Goal: Find specific page/section: Find specific page/section

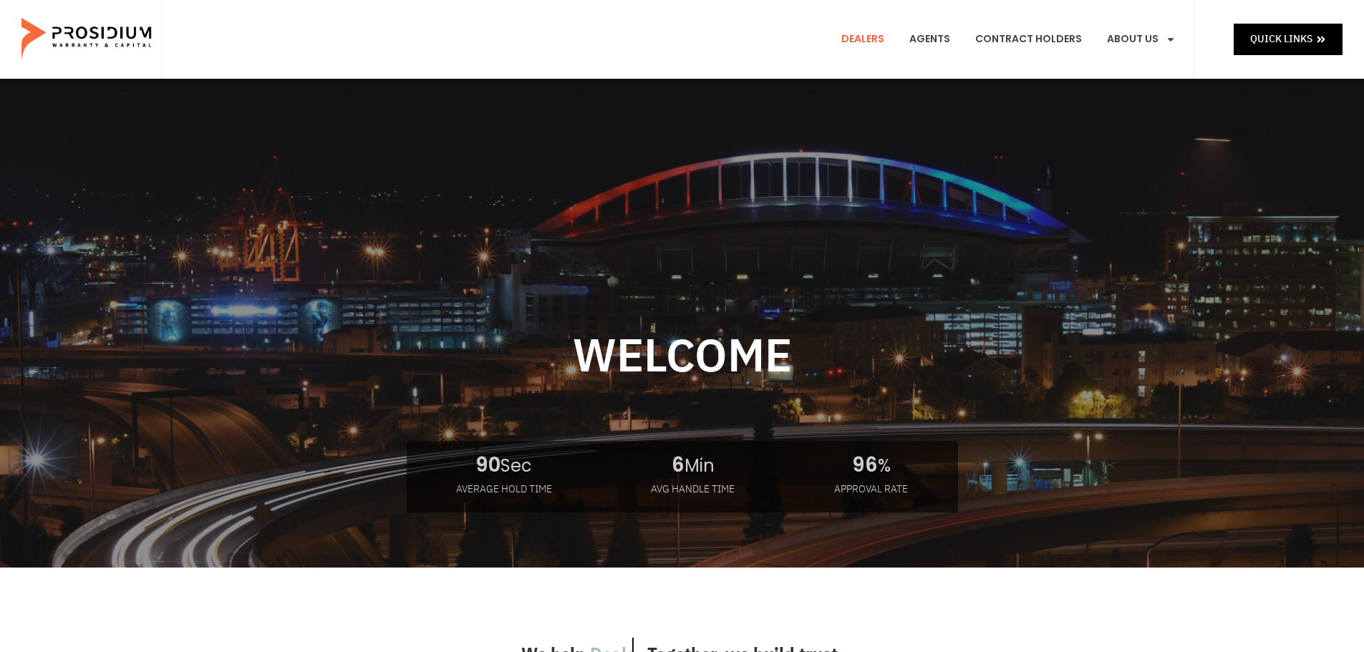
click at [863, 37] on link "Dealers" at bounding box center [863, 39] width 64 height 53
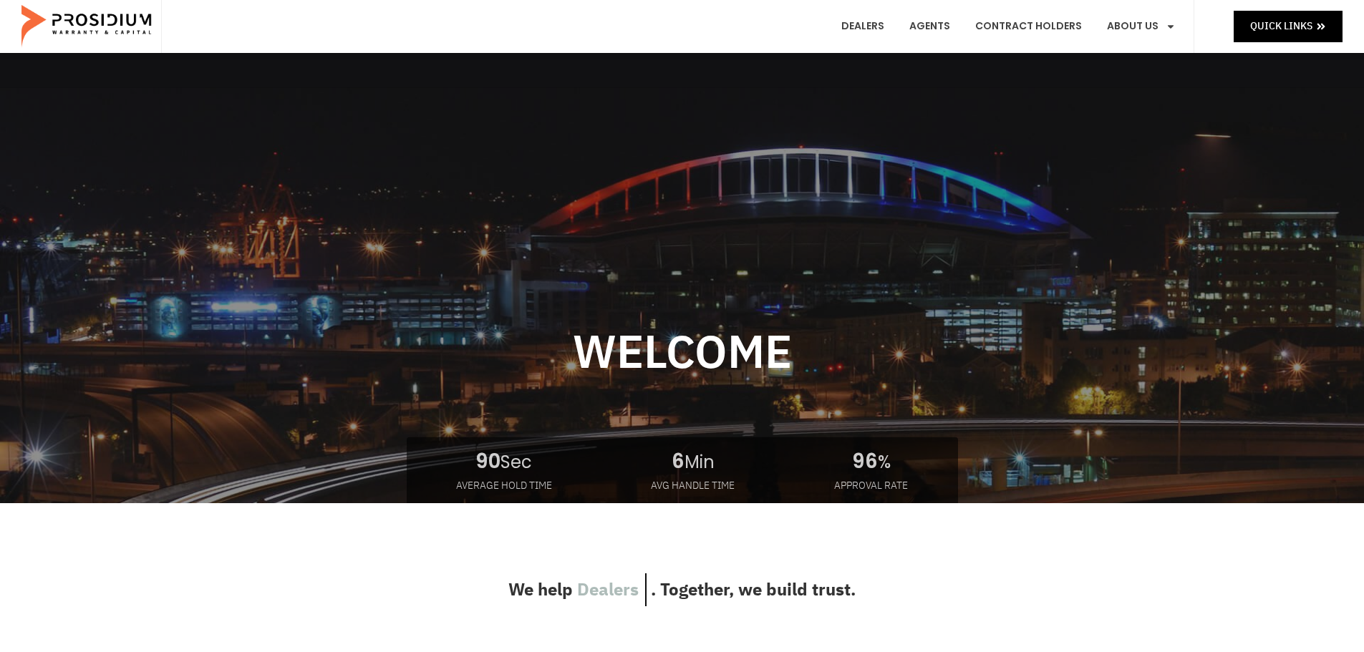
scroll to position [358, 0]
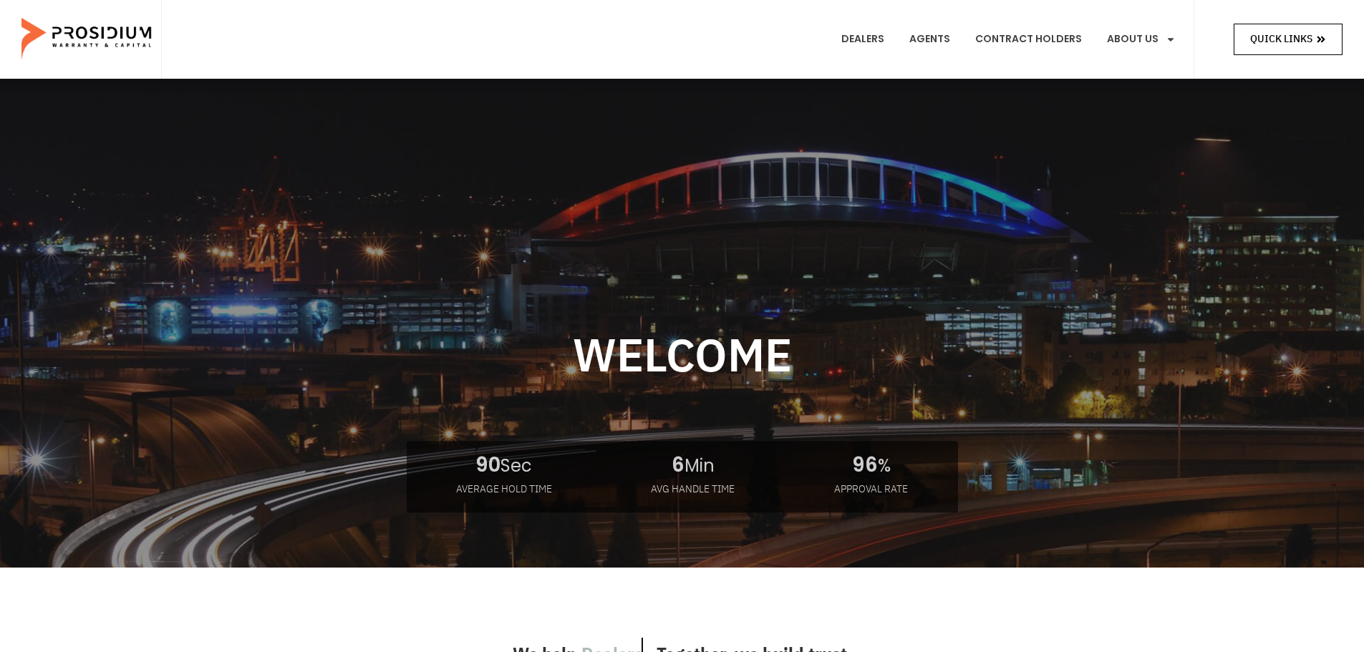
click at [1290, 39] on span "Quick Links" at bounding box center [1281, 39] width 62 height 18
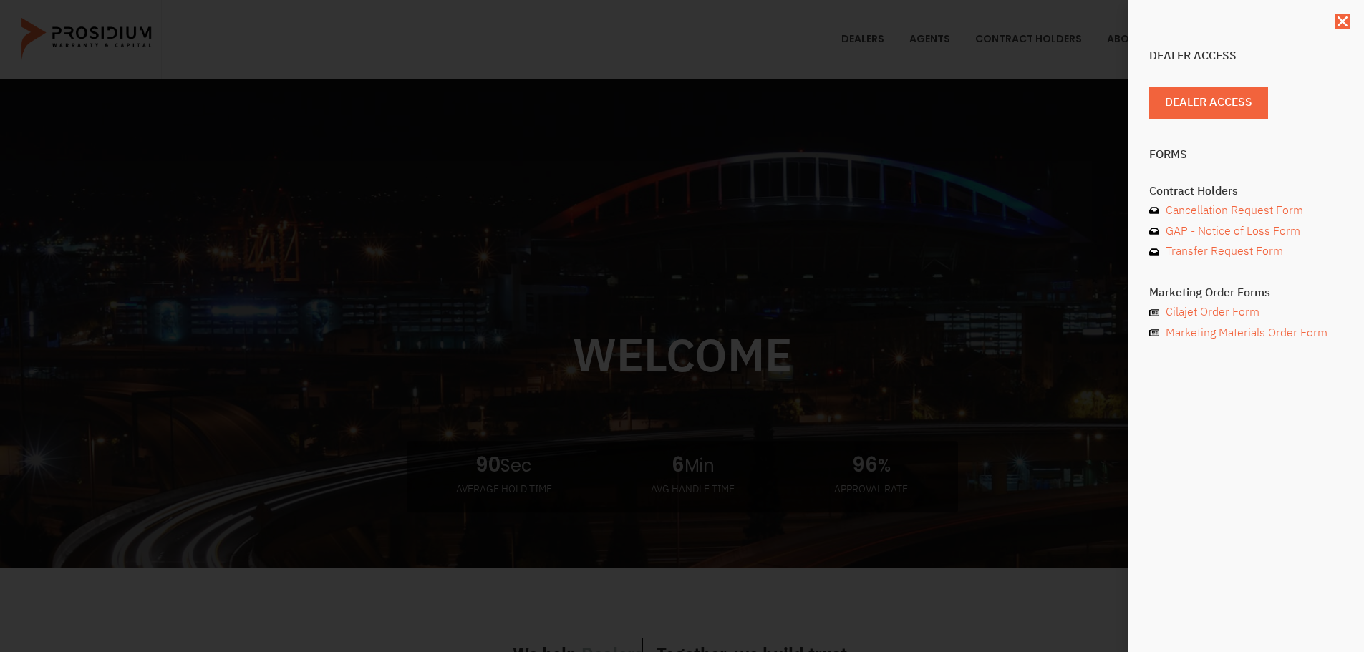
click at [1031, 162] on div "Dealer Access Dealer Access Forms Contract Holders Cancellation Request Form GA…" at bounding box center [682, 326] width 1364 height 652
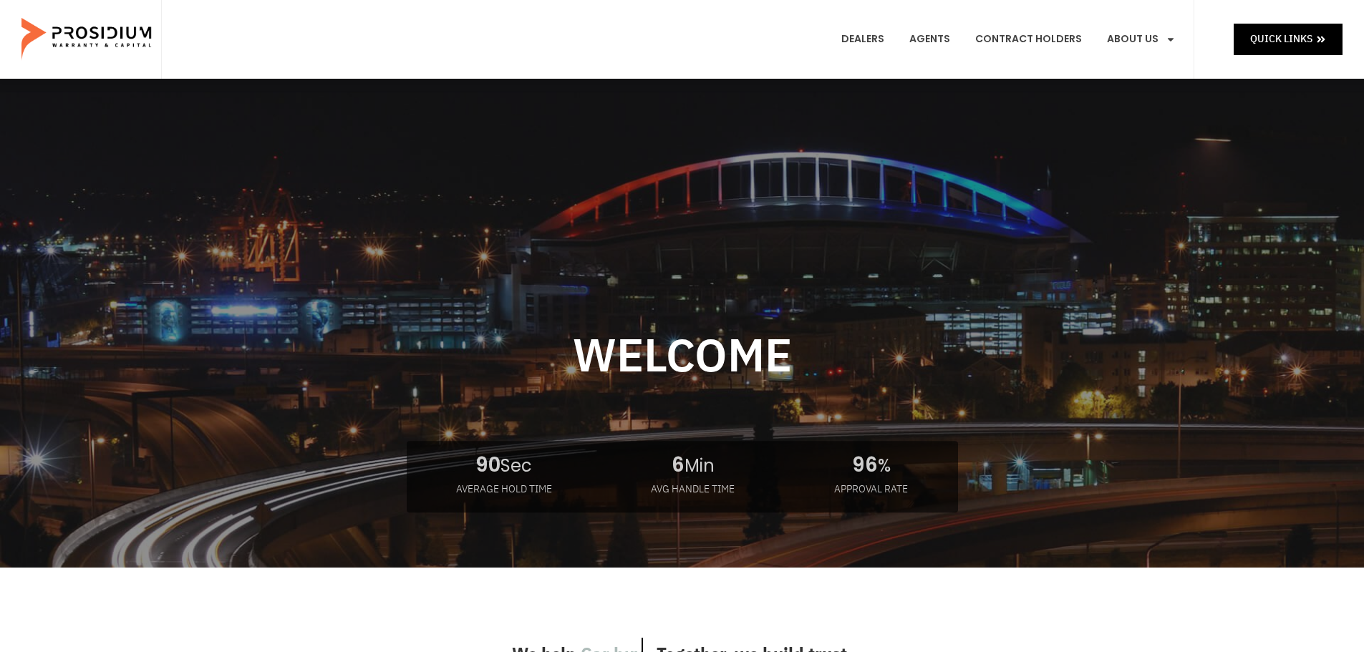
click at [92, 41] on img at bounding box center [87, 40] width 132 height 72
click at [765, 353] on div at bounding box center [682, 414] width 945 height 489
